Goal: Task Accomplishment & Management: Manage account settings

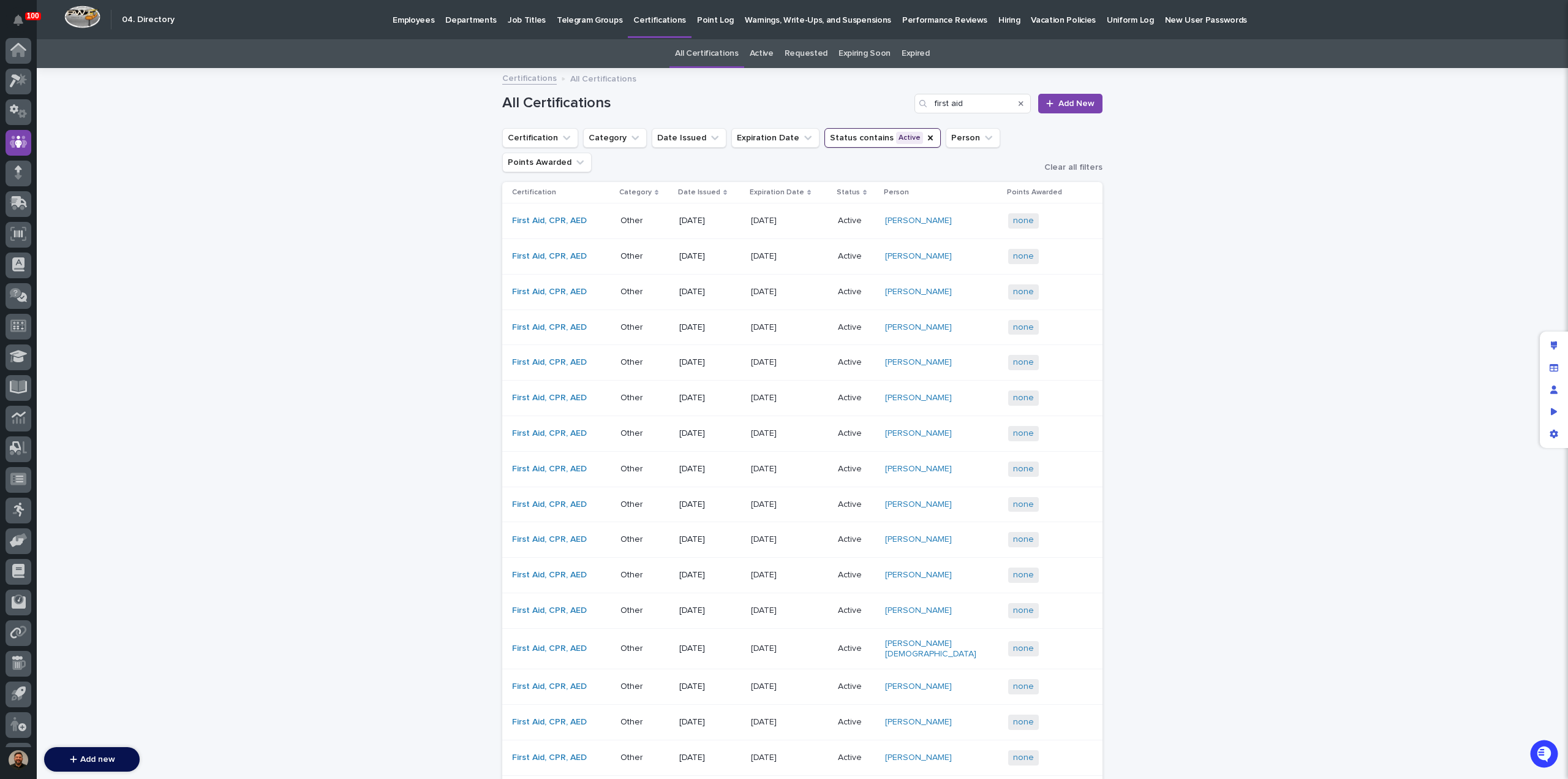
scroll to position [56, 0]
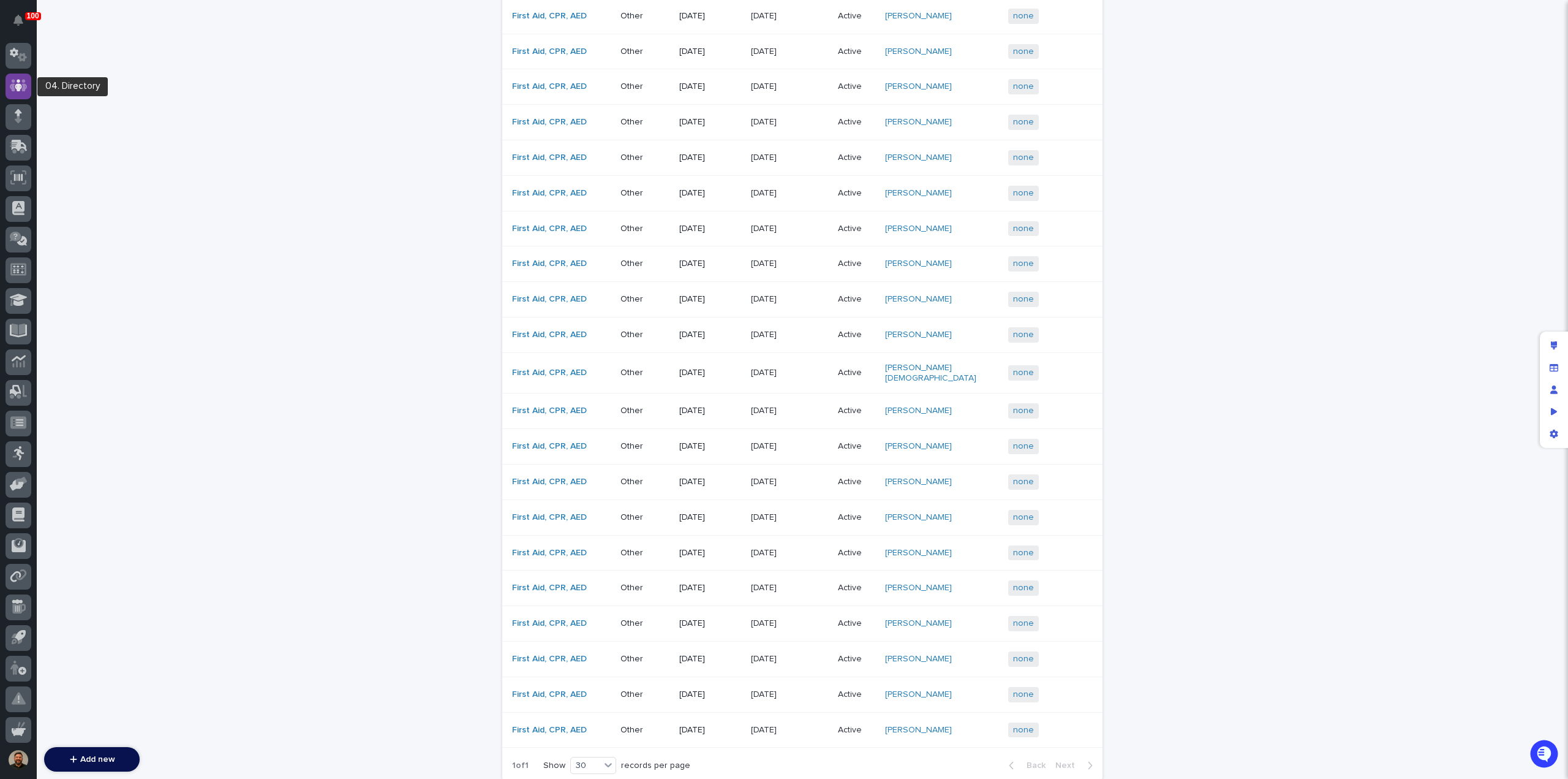
click at [18, 89] on icon at bounding box center [19, 85] width 7 height 12
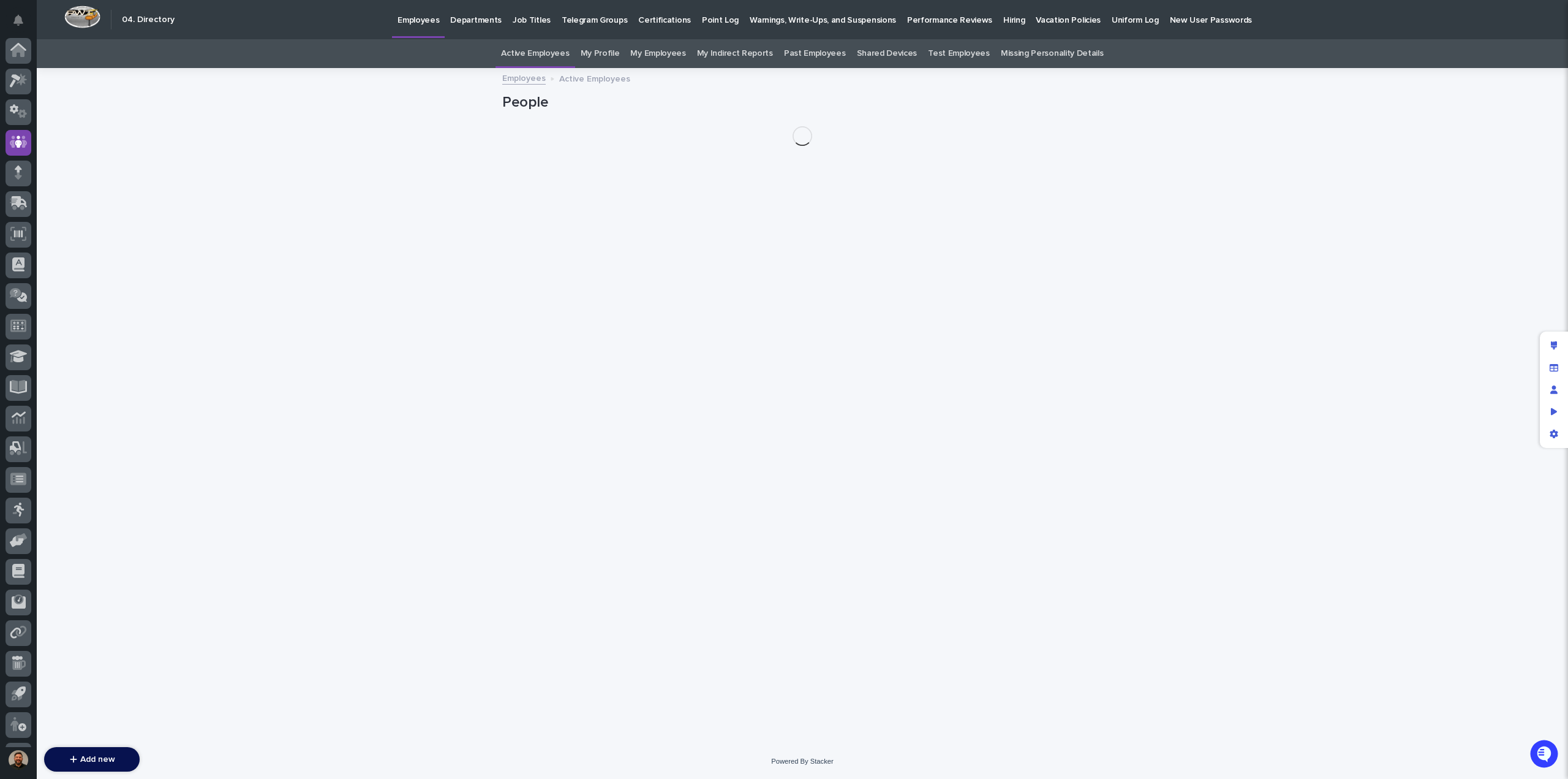
scroll to position [56, 0]
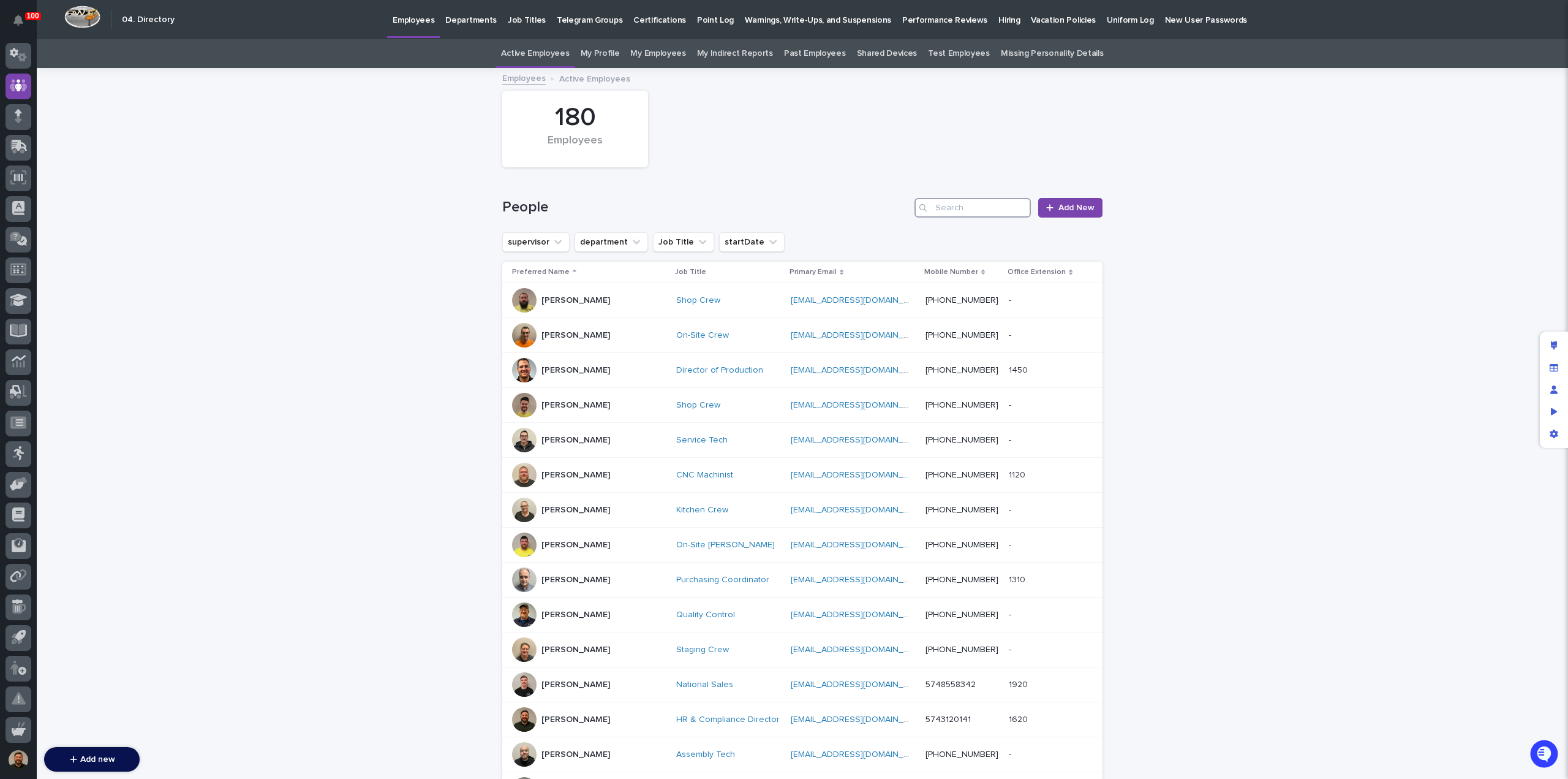
click at [963, 208] on input "Search" at bounding box center [972, 207] width 116 height 19
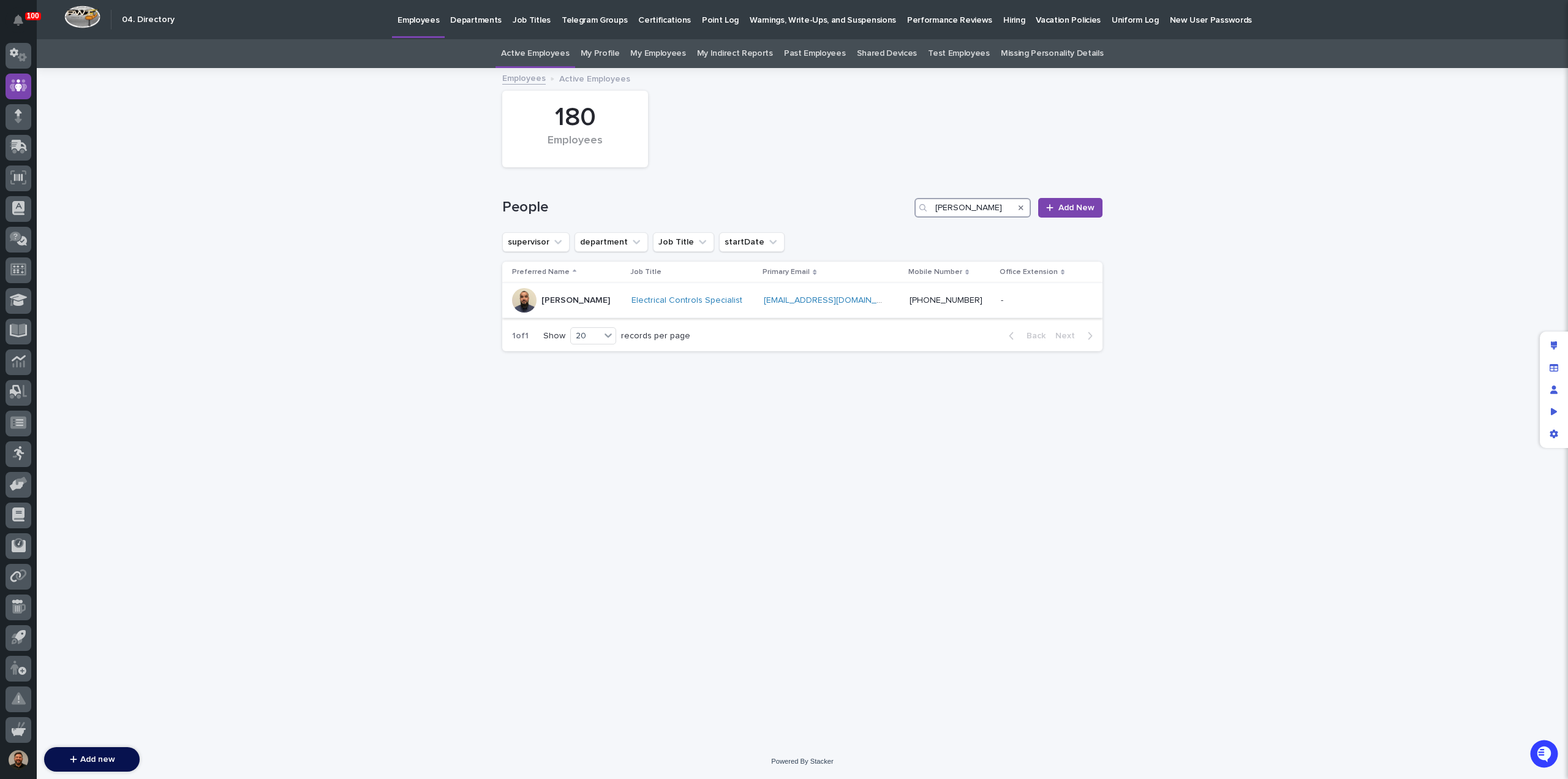
type input "[PERSON_NAME]"
click at [573, 303] on p "[PERSON_NAME]" at bounding box center [576, 300] width 69 height 11
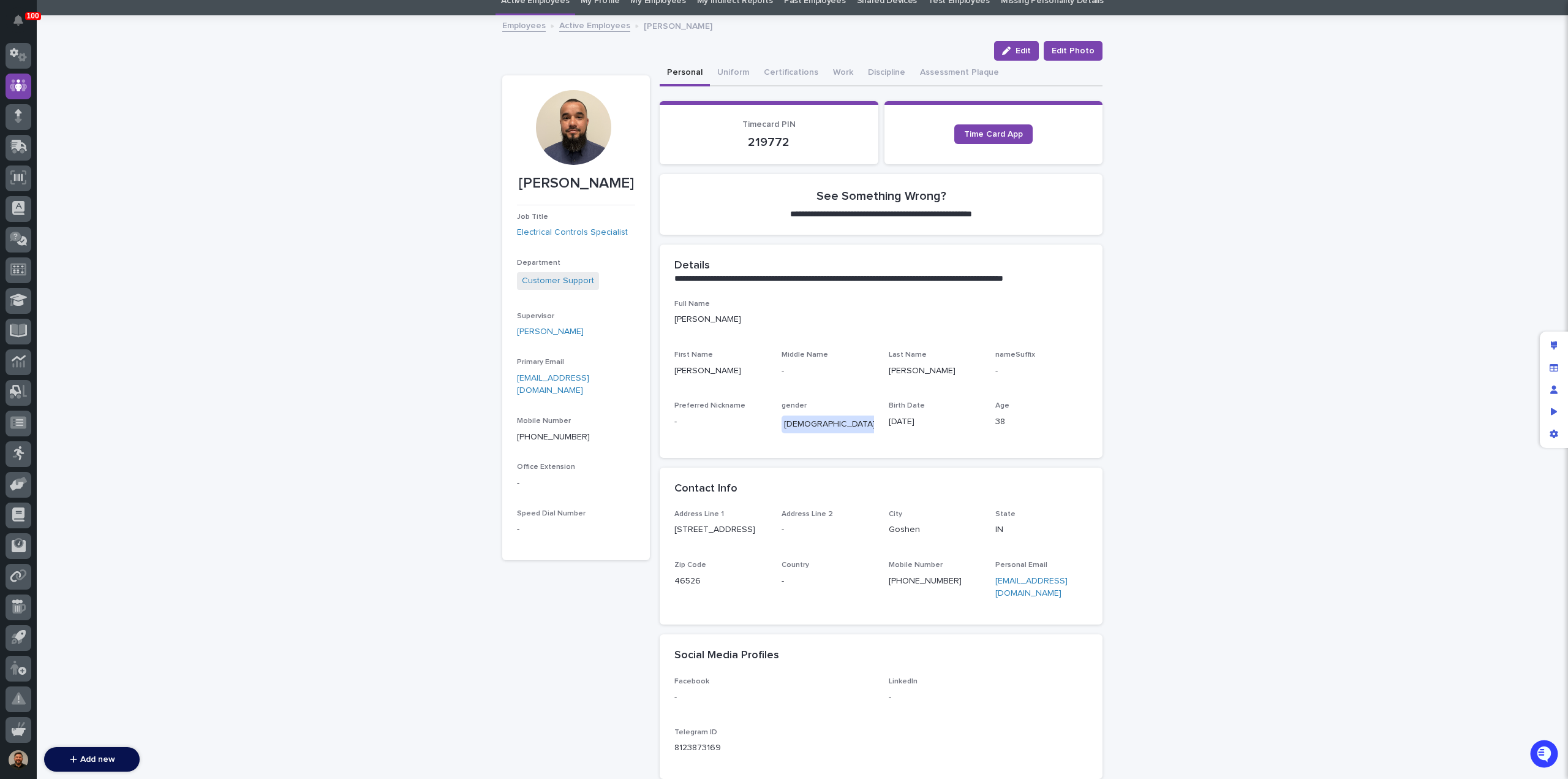
scroll to position [54, 0]
click at [1012, 49] on div "button" at bounding box center [1009, 50] width 14 height 9
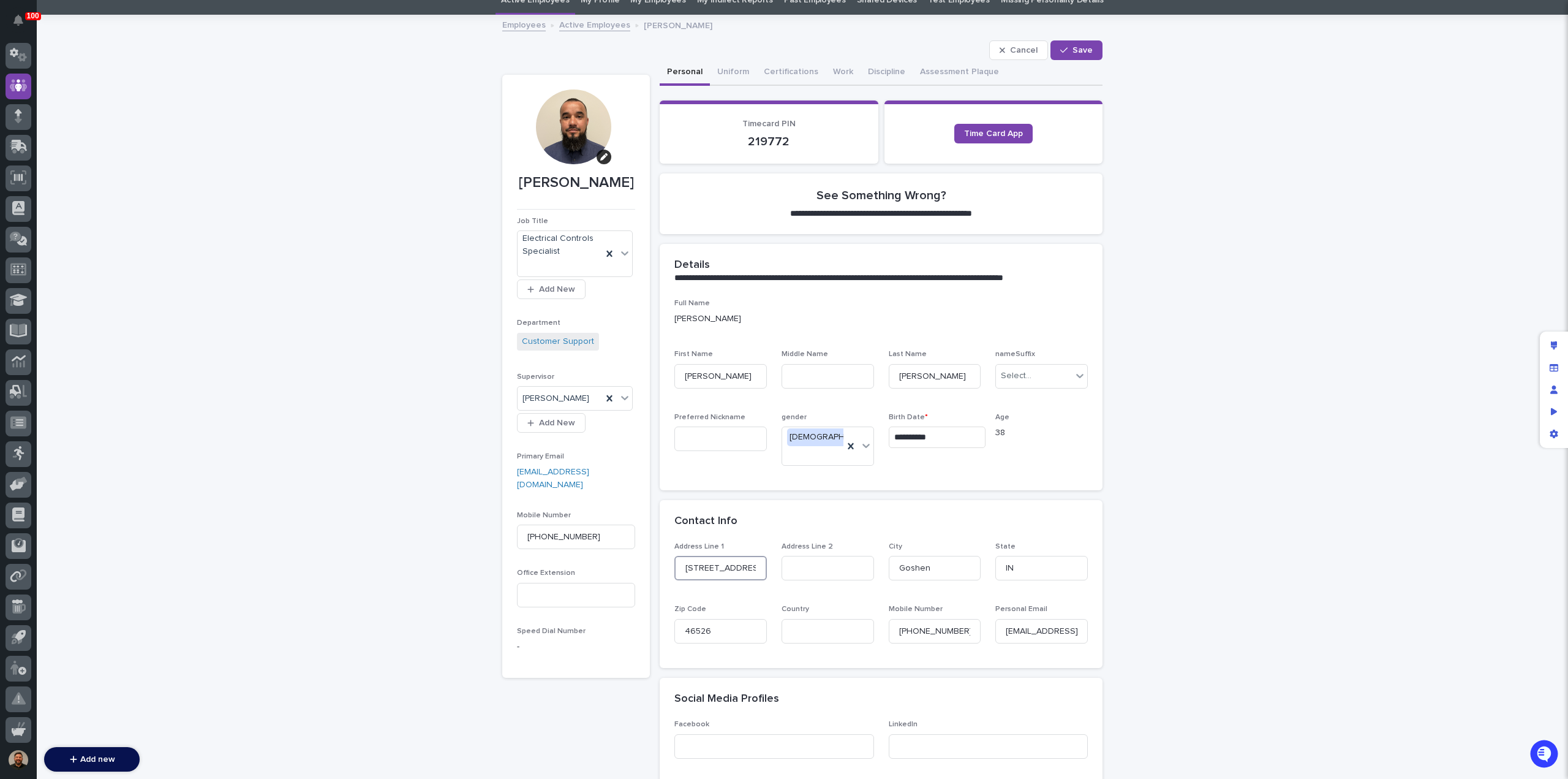
click at [734, 557] on input "[STREET_ADDRESS]" at bounding box center [720, 568] width 92 height 24
type input "22909 Catalpa Ct"
click at [714, 621] on input "46526" at bounding box center [720, 631] width 92 height 24
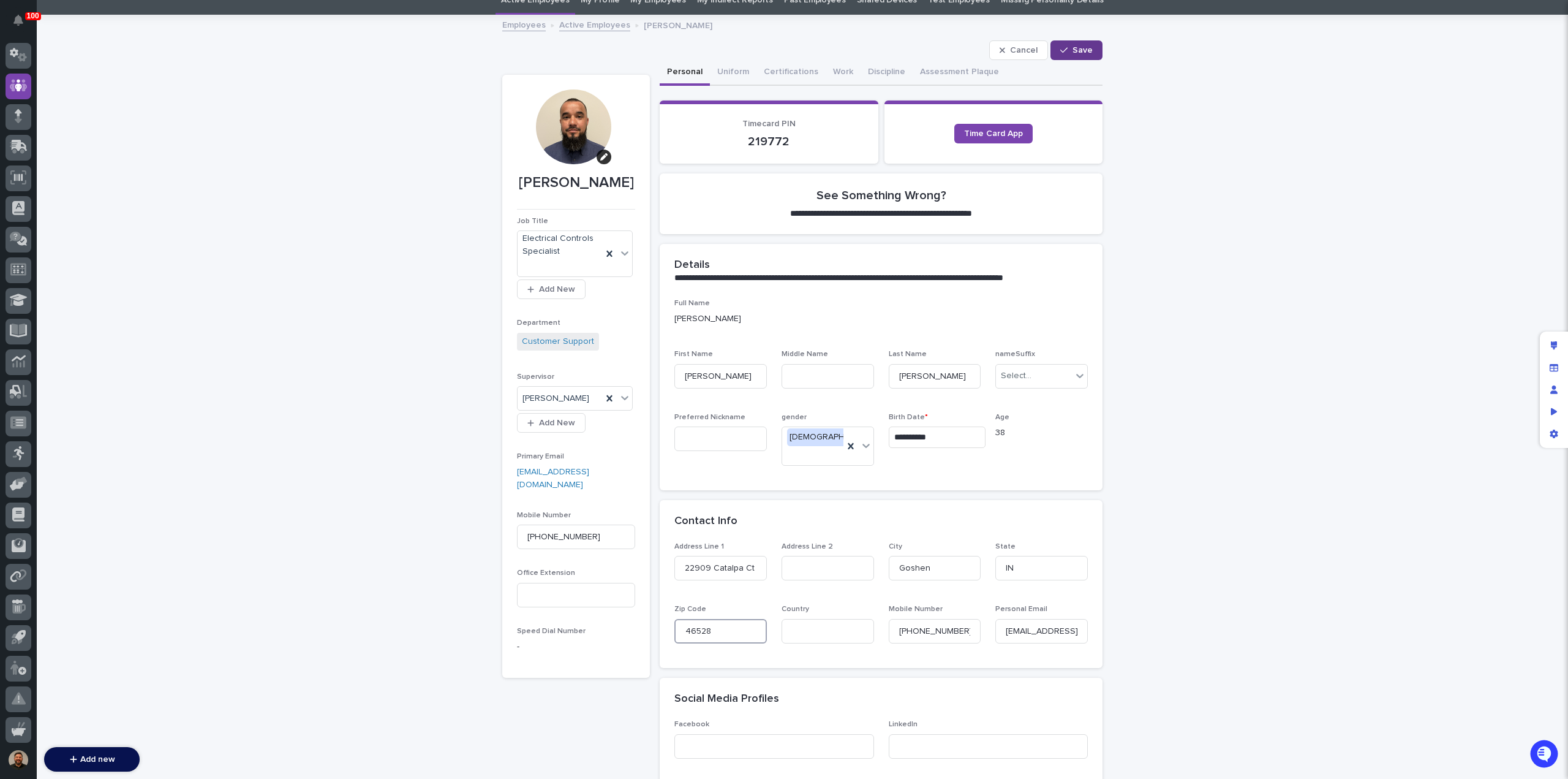
type input "46528"
click at [1072, 46] on span "Save" at bounding box center [1082, 50] width 20 height 9
